Goal: Information Seeking & Learning: Learn about a topic

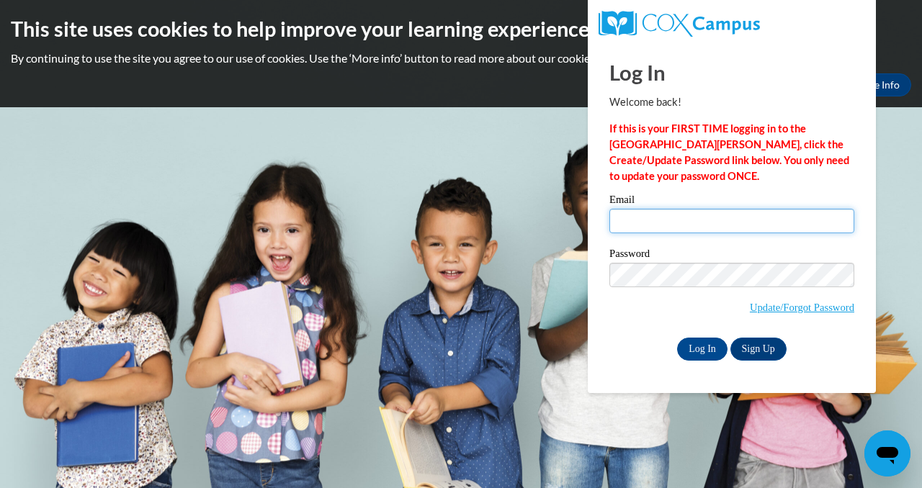
click at [645, 223] on input "Email" at bounding box center [731, 221] width 245 height 24
type input "lisahall@hssdschools.org"
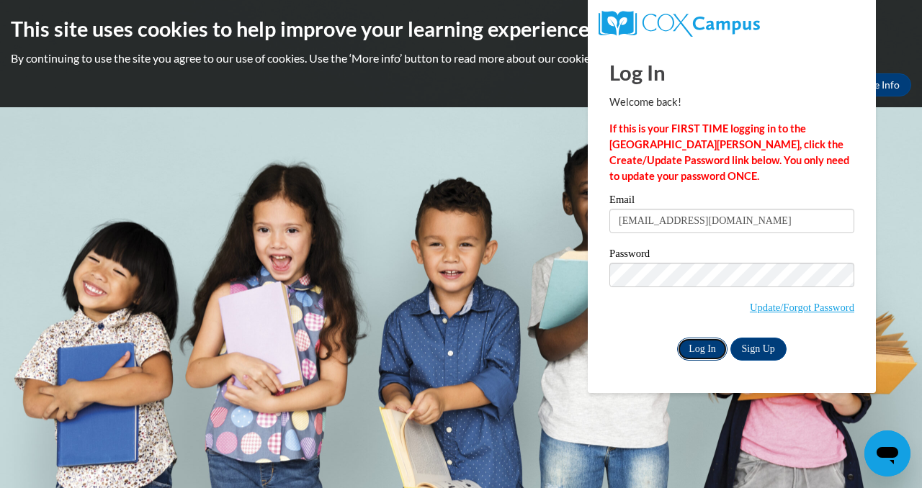
click at [698, 349] on input "Log In" at bounding box center [702, 349] width 50 height 23
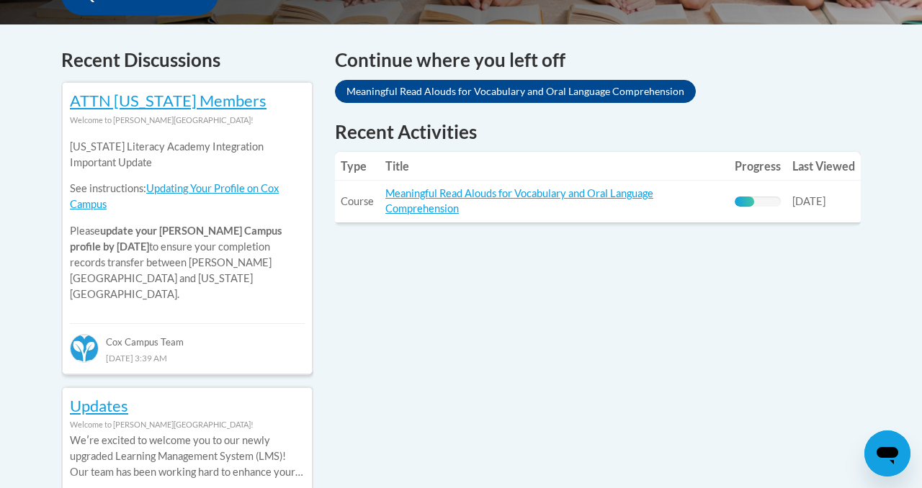
scroll to position [641, 0]
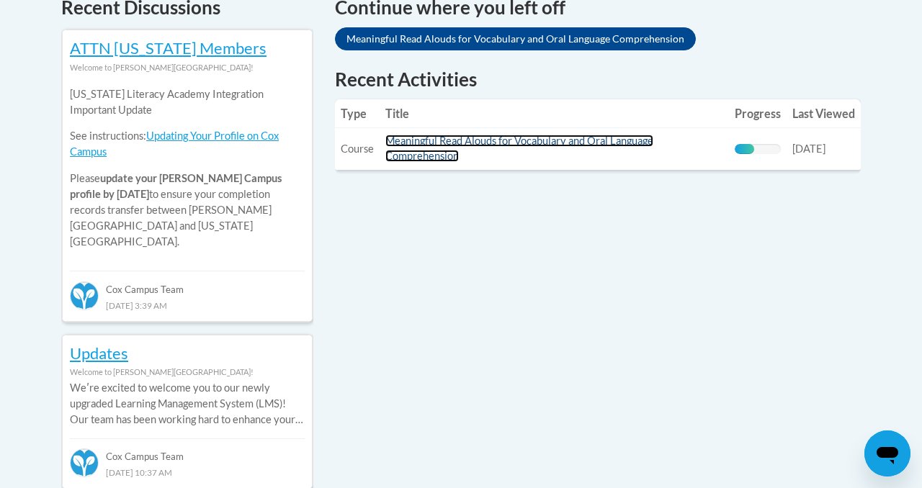
click at [431, 141] on link "Meaningful Read Alouds for Vocabulary and Oral Language Comprehension" at bounding box center [519, 148] width 268 height 27
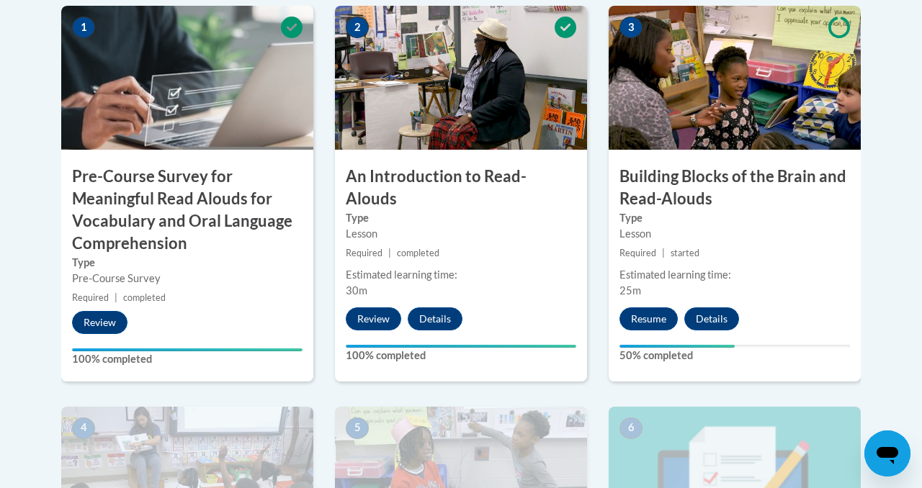
scroll to position [512, 0]
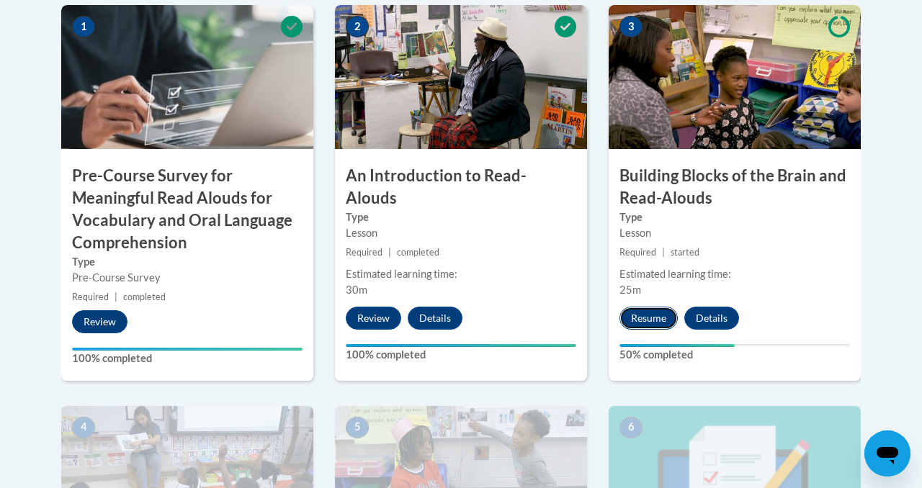
click at [646, 317] on button "Resume" at bounding box center [648, 318] width 58 height 23
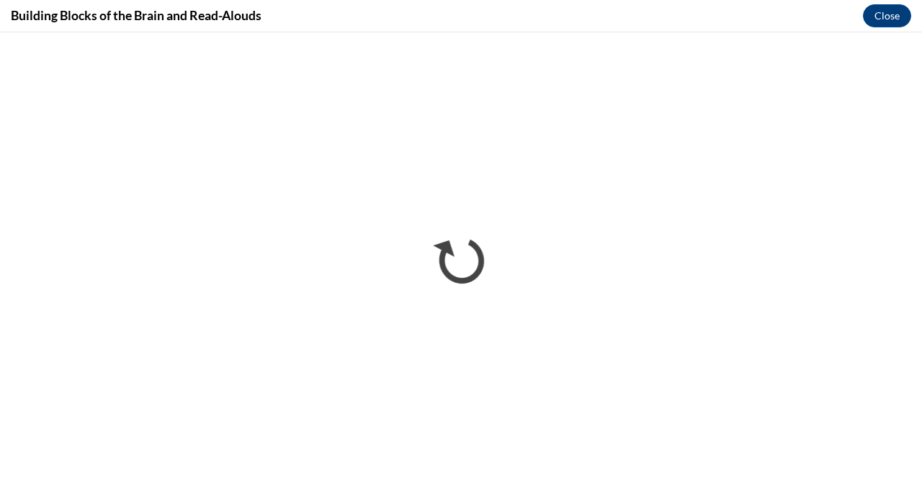
scroll to position [0, 0]
